Goal: Find specific page/section: Find specific page/section

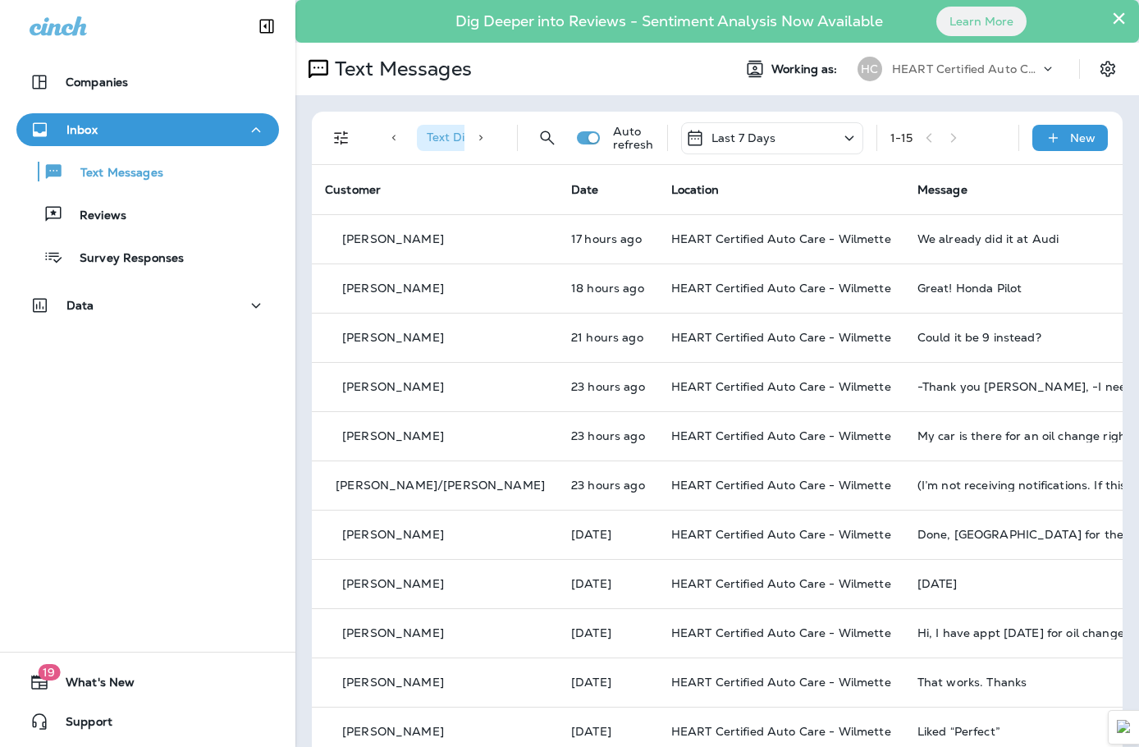
click at [102, 196] on div "Text Messages Reviews Survey Responses" at bounding box center [147, 210] width 263 height 128
click at [141, 218] on div "Reviews" at bounding box center [147, 214] width 249 height 25
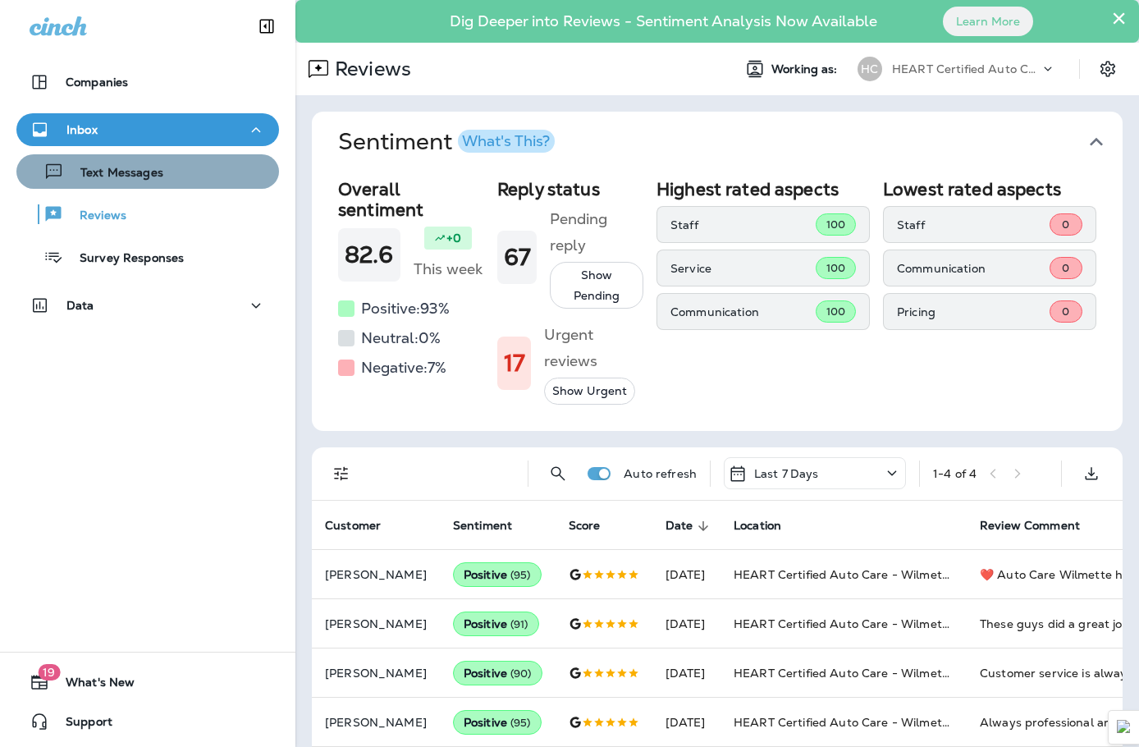
click at [162, 176] on div "Text Messages" at bounding box center [147, 171] width 249 height 25
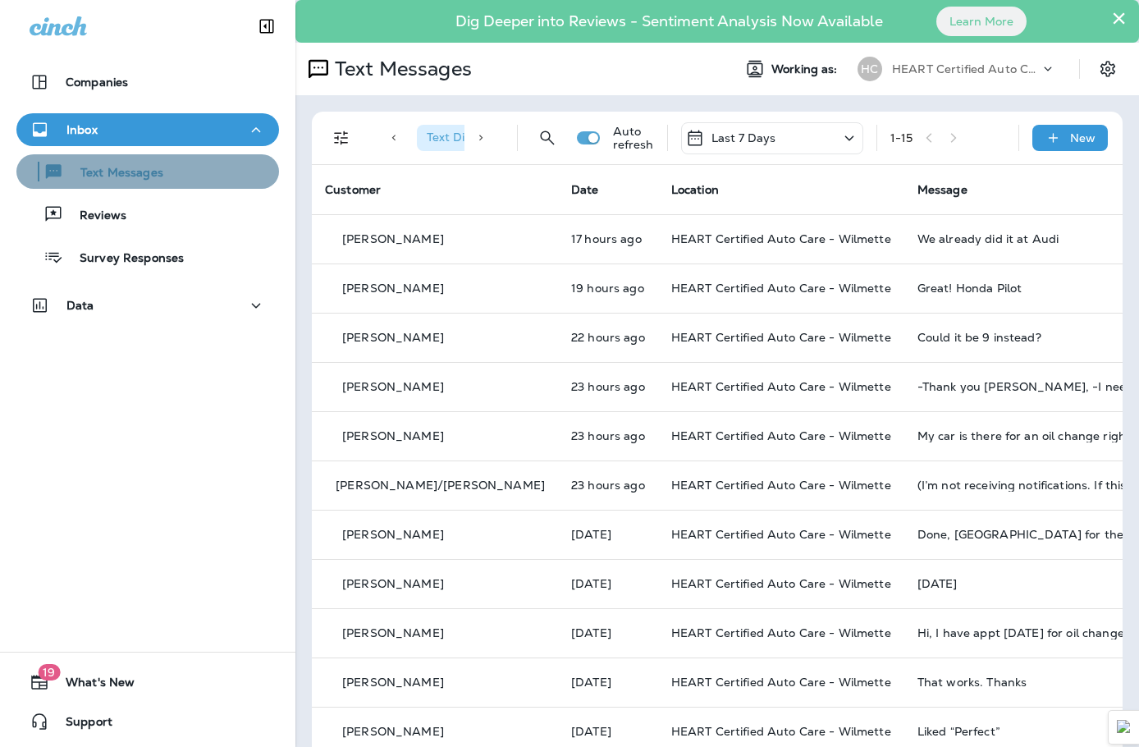
click at [178, 179] on div "Text Messages" at bounding box center [147, 171] width 249 height 25
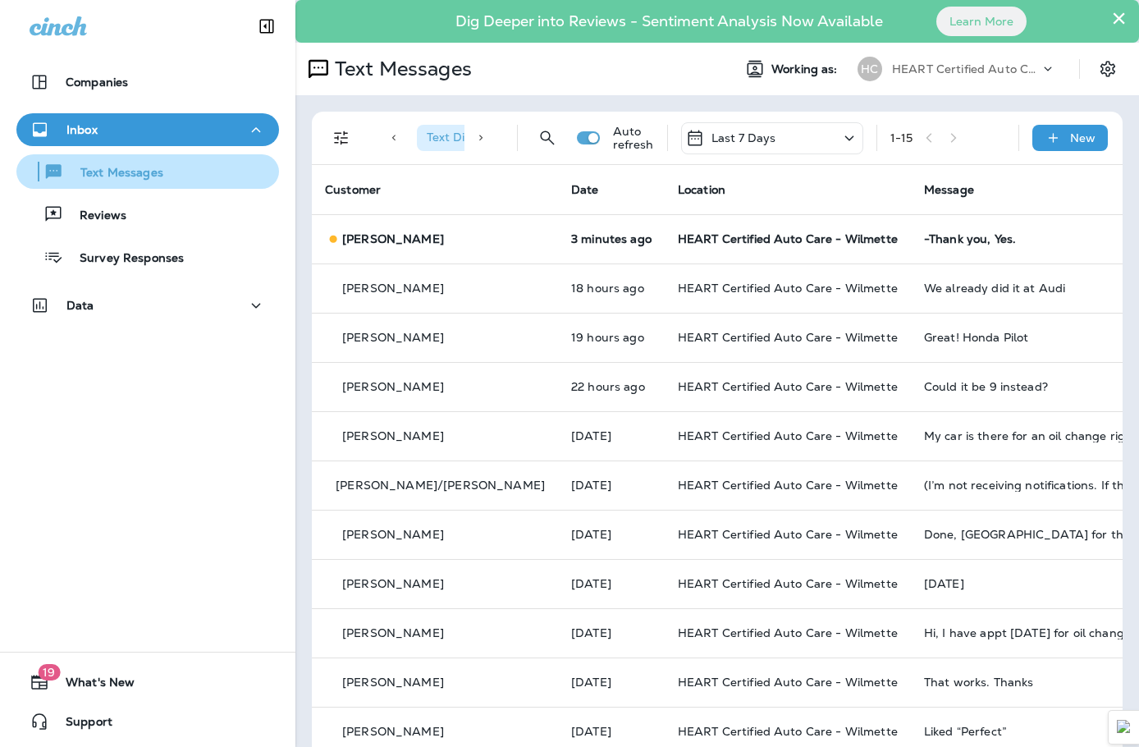
click at [199, 177] on div "Text Messages" at bounding box center [147, 171] width 249 height 25
click at [122, 24] on div at bounding box center [147, 24] width 295 height 49
